Goal: Task Accomplishment & Management: Use online tool/utility

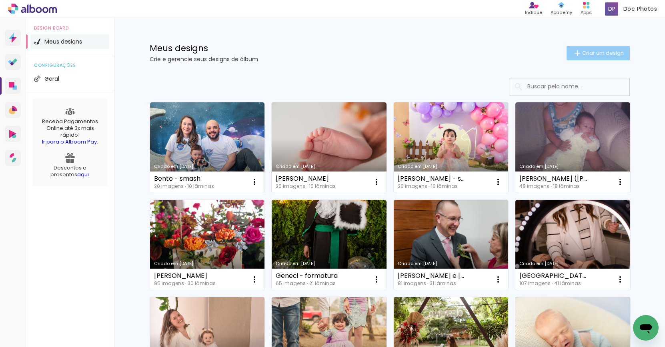
click at [591, 53] on span "Criar um design" at bounding box center [603, 52] width 42 height 5
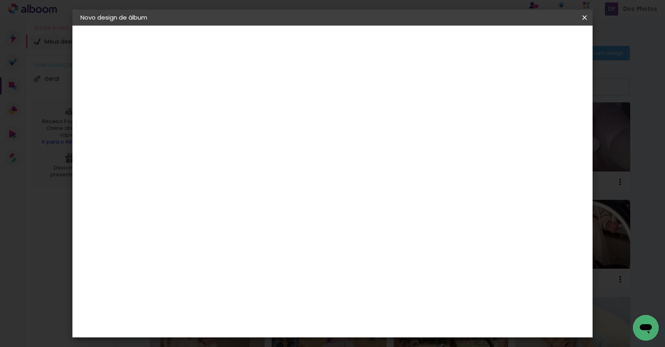
click at [211, 110] on input at bounding box center [211, 107] width 0 height 12
type input "4 da Cecília"
type paper-input "4 da Cecília"
click at [0, 0] on slot "Avançar" at bounding box center [0, 0] width 0 height 0
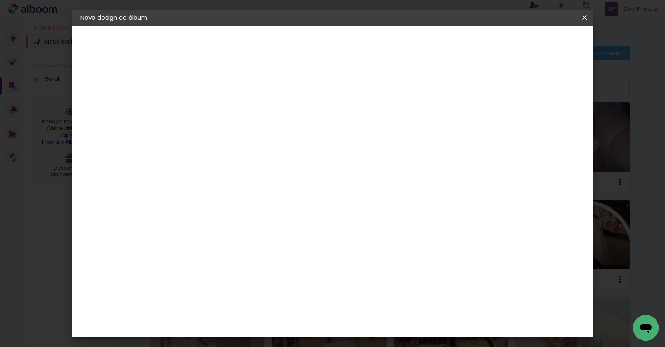
click at [275, 279] on paper-item "Go image" at bounding box center [232, 289] width 86 height 21
click at [0, 0] on slot "Avançar" at bounding box center [0, 0] width 0 height 0
click at [255, 130] on paper-input-container "Linha" at bounding box center [232, 140] width 46 height 20
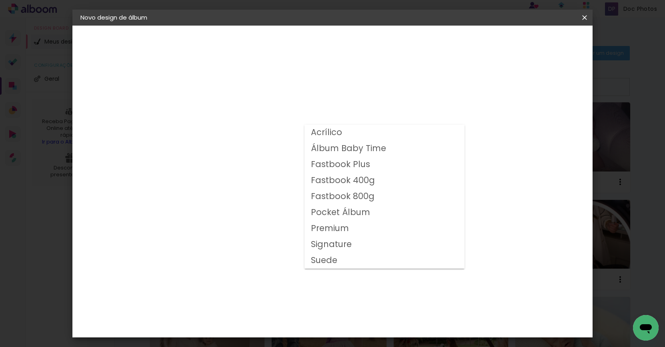
click at [0, 0] on slot "Fastbook 400g" at bounding box center [0, 0] width 0 height 0
type input "Fastbook 400g"
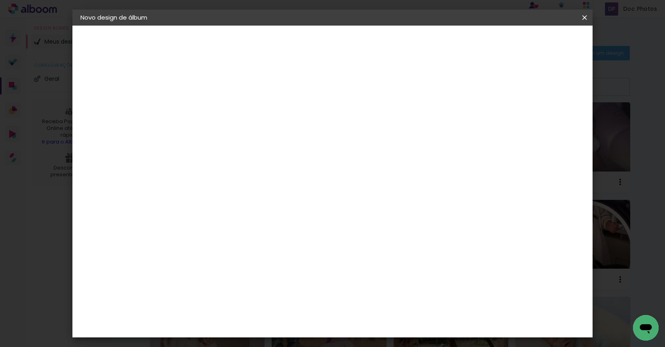
scroll to position [181, 0]
click at [0, 0] on slot "Avançar" at bounding box center [0, 0] width 0 height 0
click at [499, 84] on div "Mostrar sangria" at bounding box center [472, 87] width 53 height 10
type paper-checkbox "on"
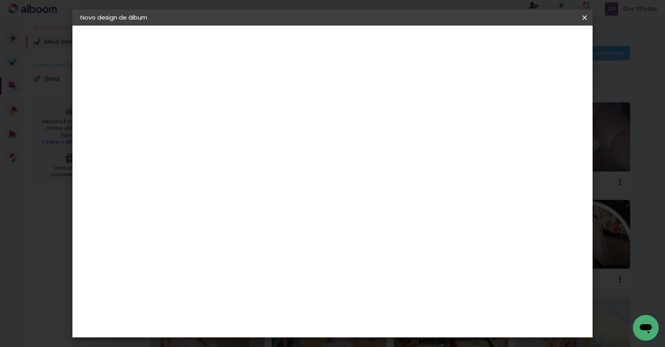
click at [446, 87] on div at bounding box center [442, 86] width 7 height 7
click at [491, 42] on span "Iniciar design" at bounding box center [473, 43] width 36 height 6
